Goal: Transaction & Acquisition: Purchase product/service

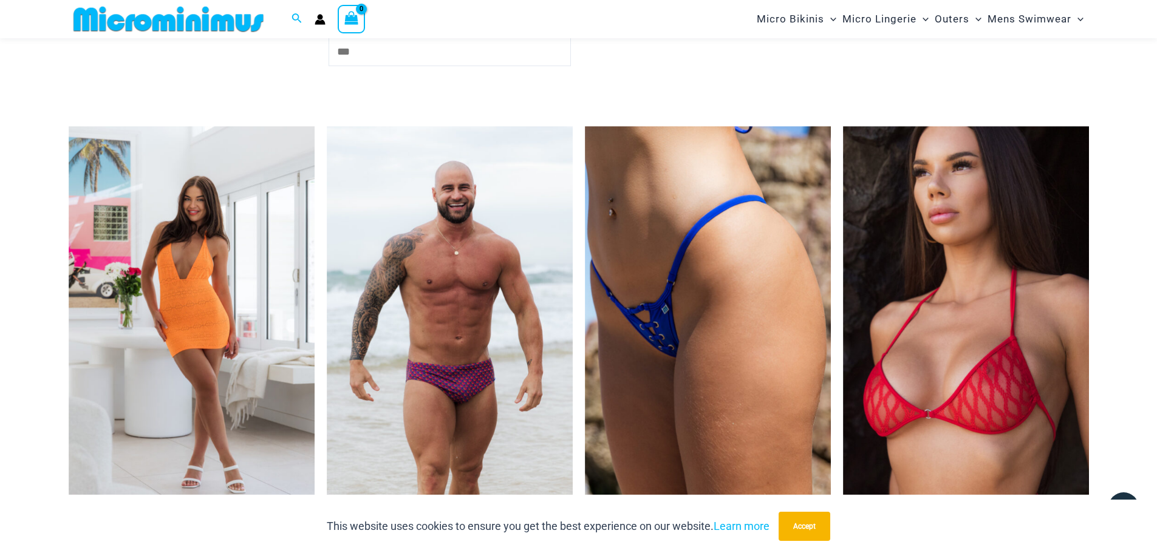
scroll to position [3888, 0]
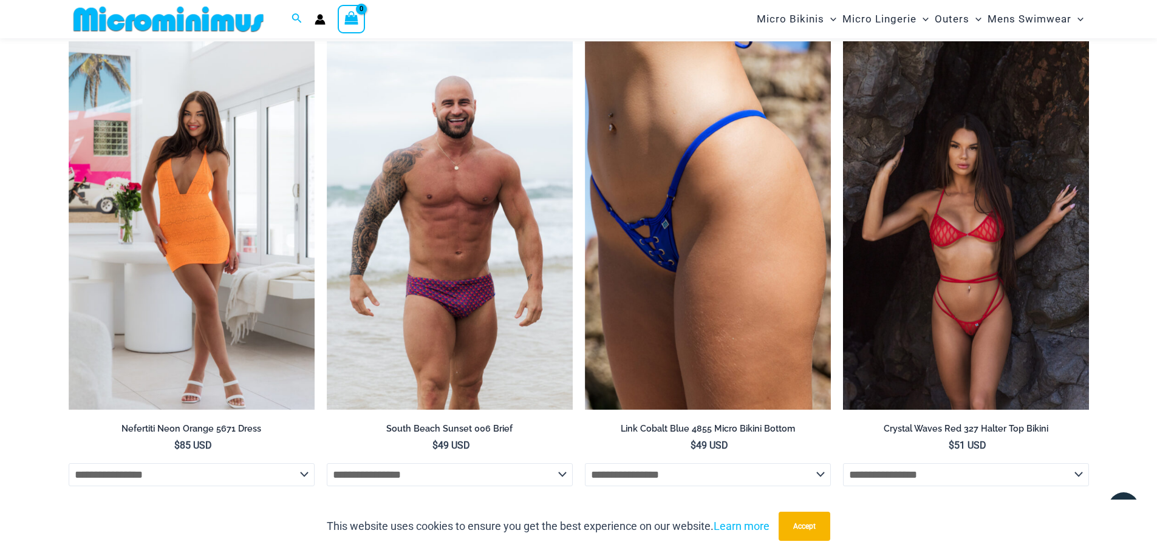
drag, startPoint x: 1035, startPoint y: 252, endPoint x: 1030, endPoint y: 242, distance: 10.6
click at [1035, 252] on img at bounding box center [966, 225] width 246 height 369
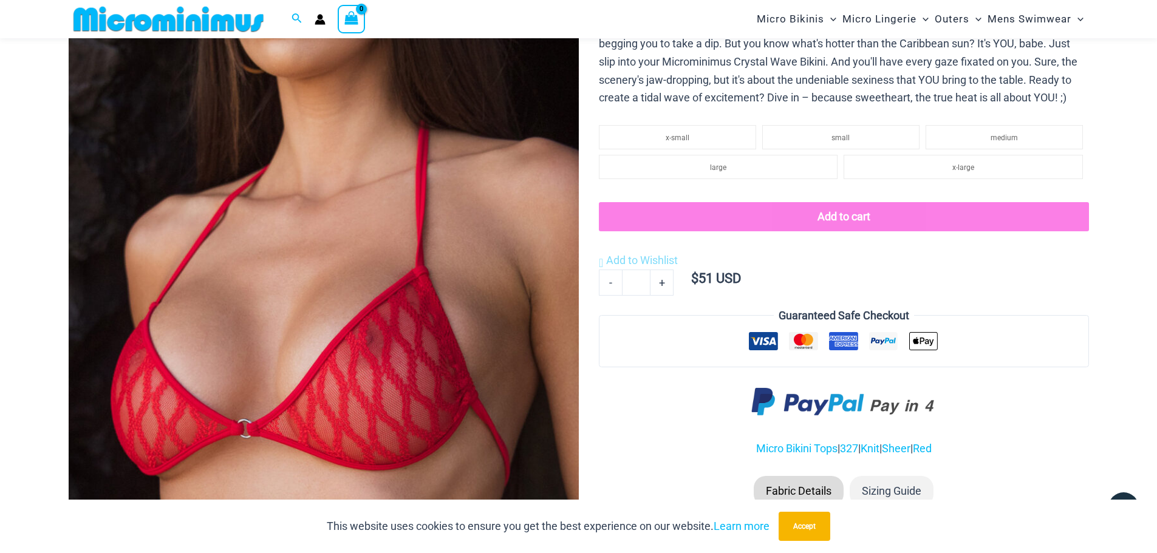
scroll to position [12, 0]
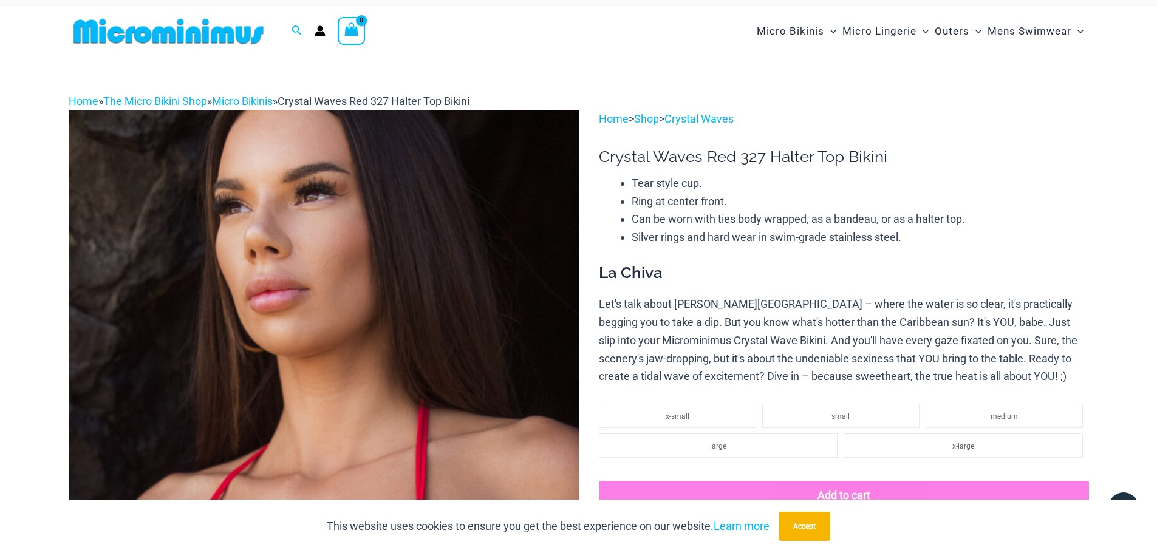
click at [628, 30] on div "Micro Bikinis Menu Toggle Sexy Bikini Sets Bikini Tops Bikini Bottoms Menu Togg…" at bounding box center [827, 31] width 524 height 49
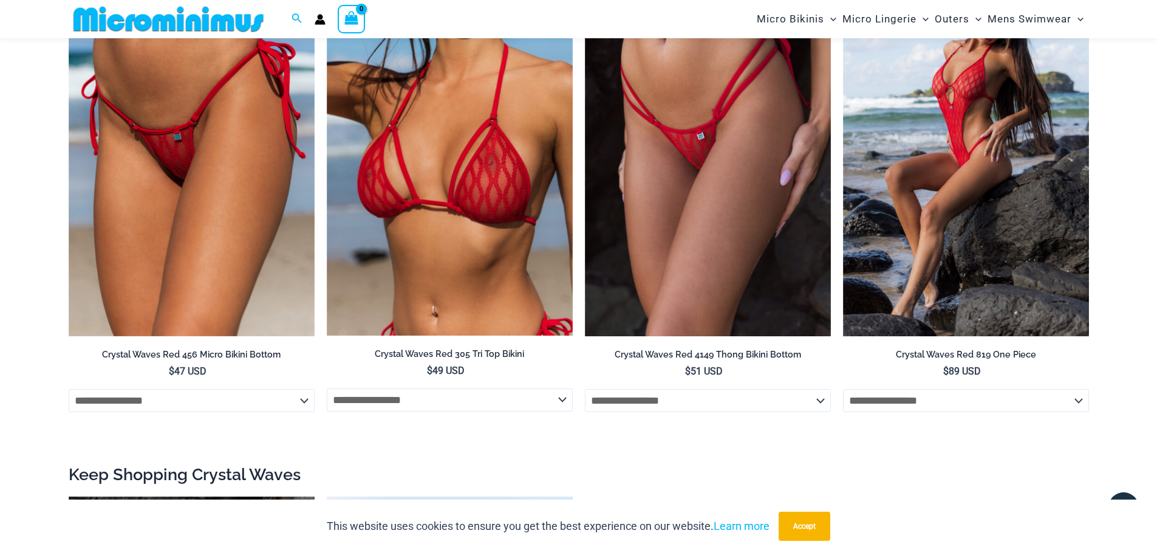
scroll to position [1395, 0]
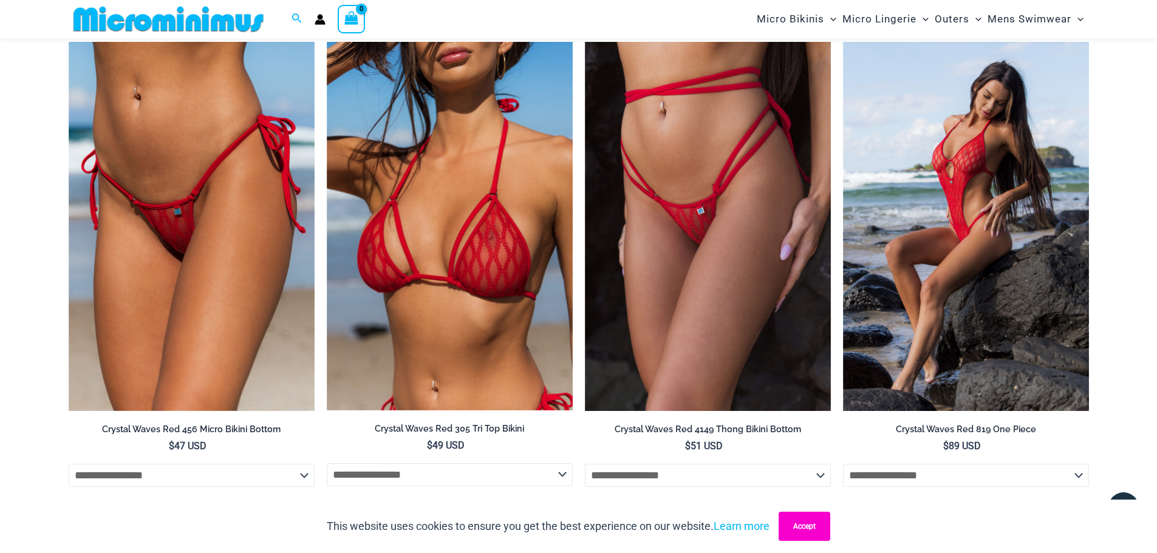
click at [815, 530] on button "Accept" at bounding box center [805, 526] width 52 height 29
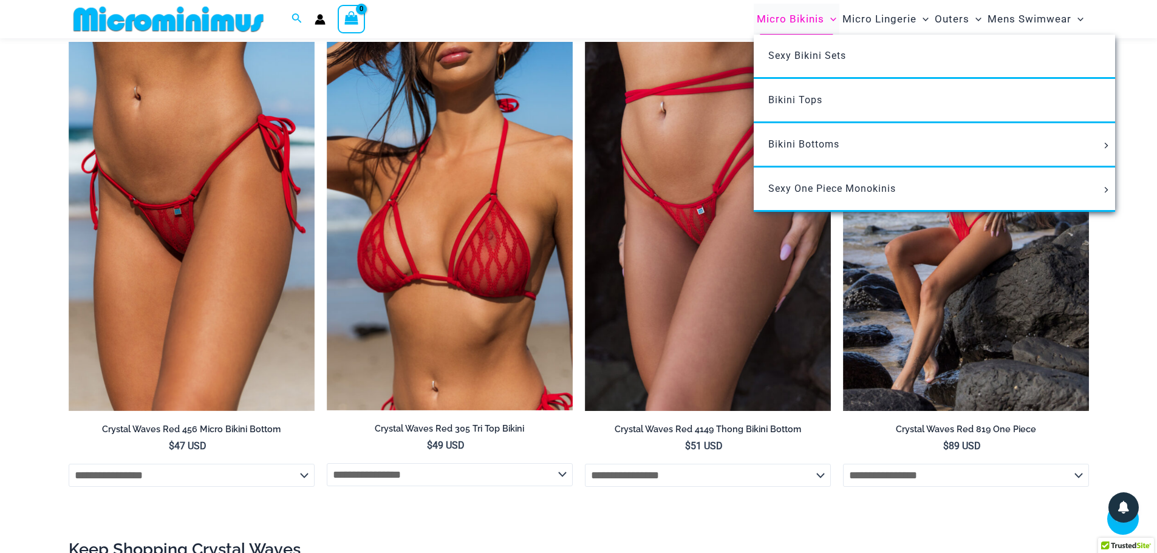
click at [823, 19] on span "Micro Bikinis" at bounding box center [790, 19] width 67 height 31
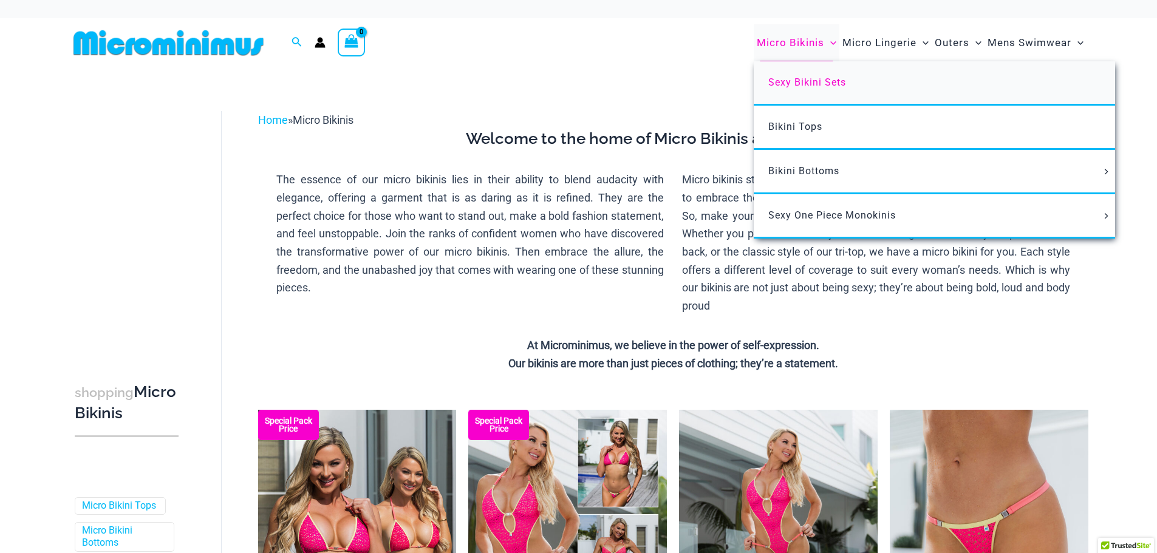
click at [820, 80] on span "Sexy Bikini Sets" at bounding box center [807, 83] width 78 height 12
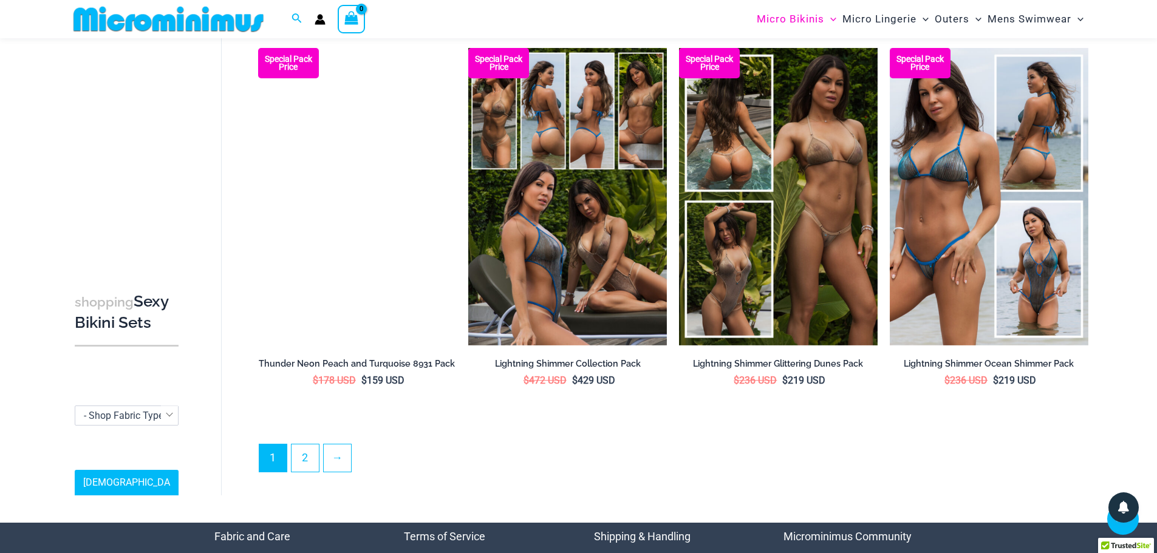
scroll to position [2784, 0]
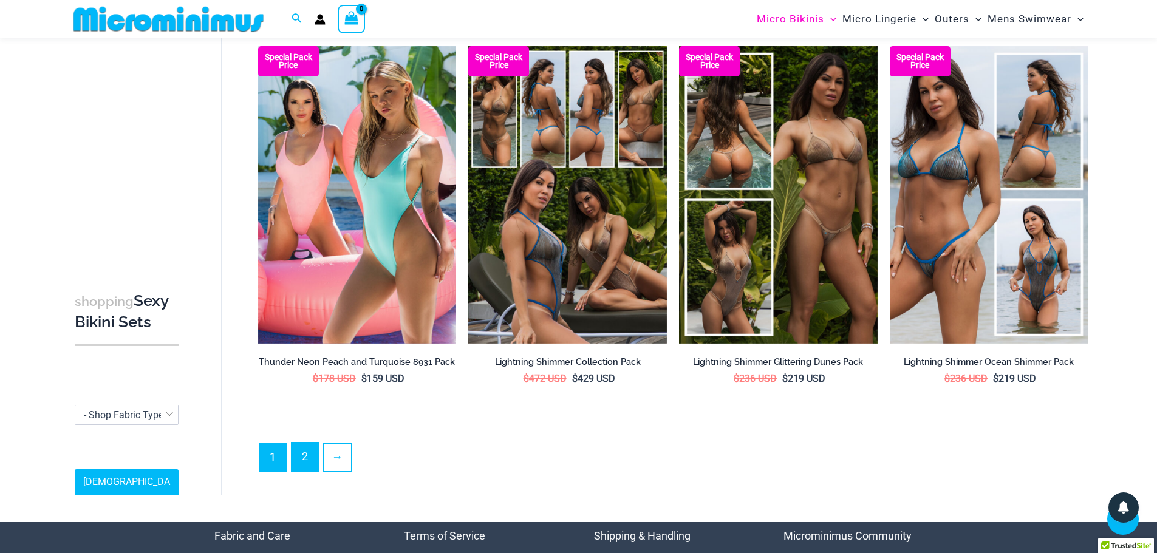
click at [298, 465] on link "2" at bounding box center [305, 457] width 27 height 29
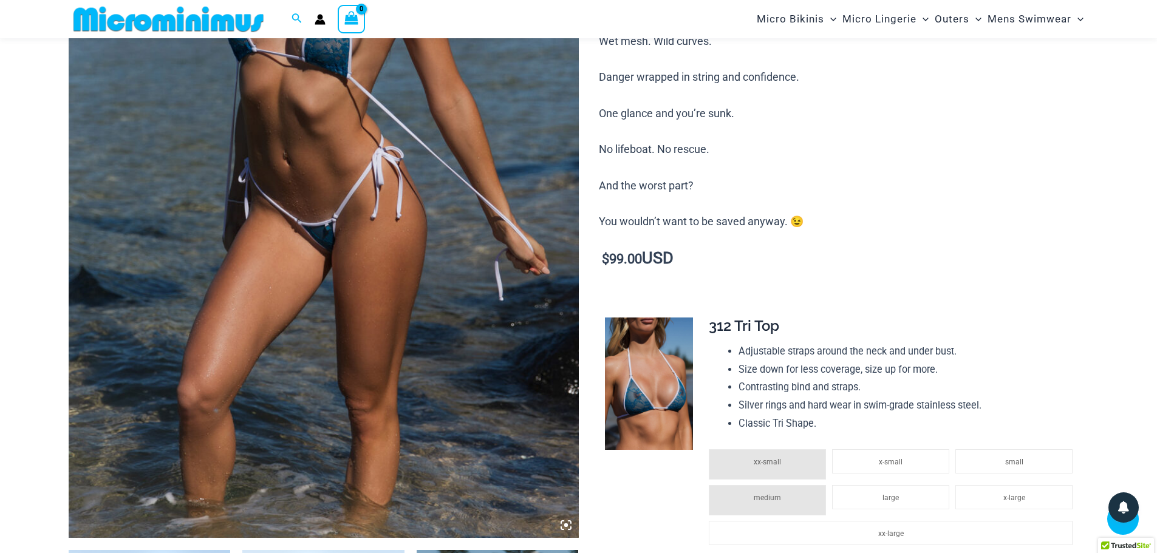
scroll to position [293, 0]
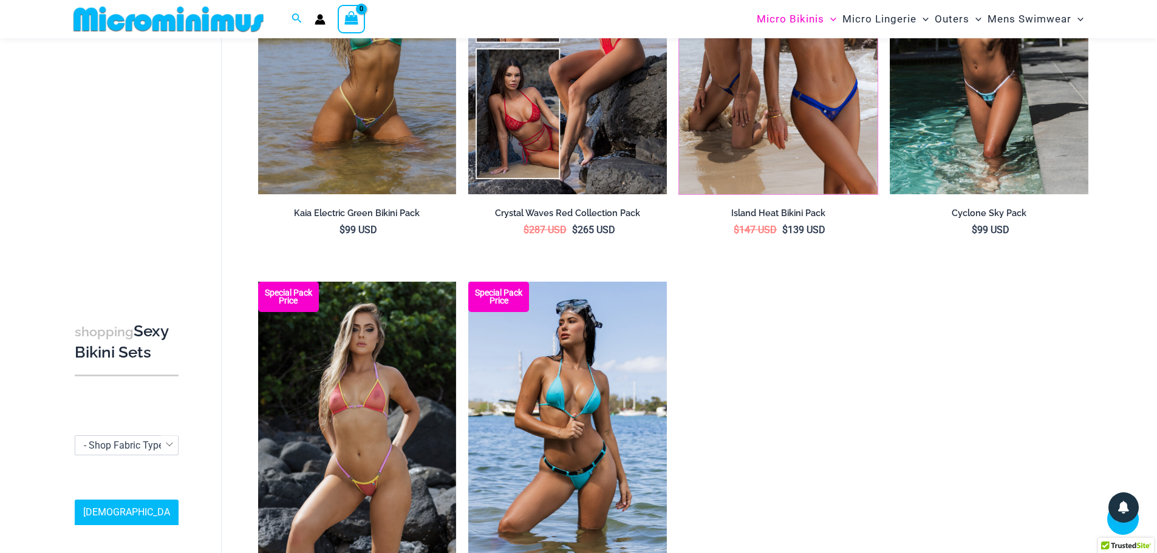
scroll to position [1145, 0]
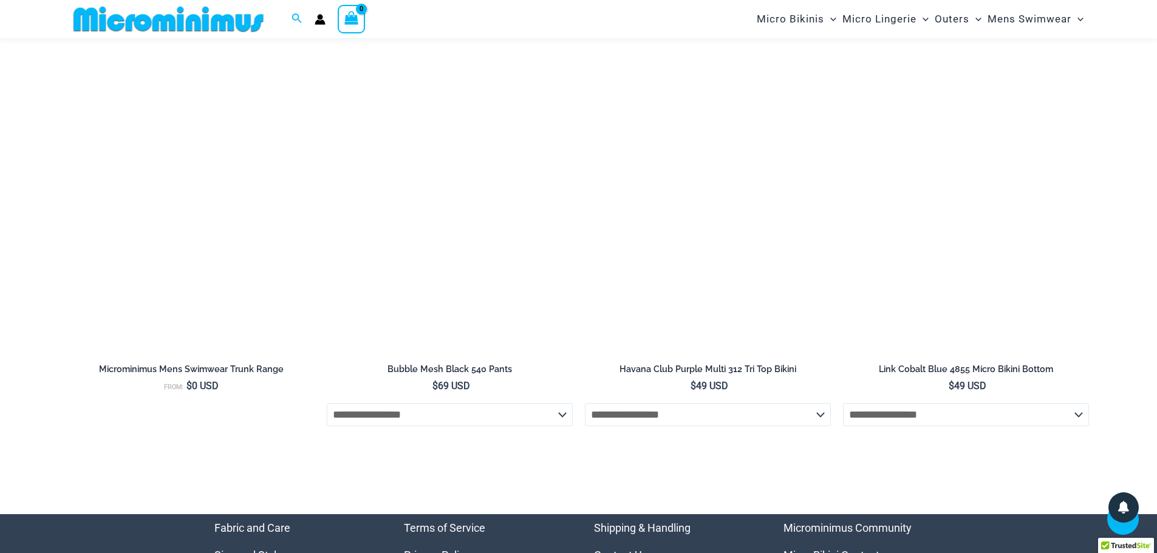
scroll to position [4370, 0]
